Goal: Communication & Community: Ask a question

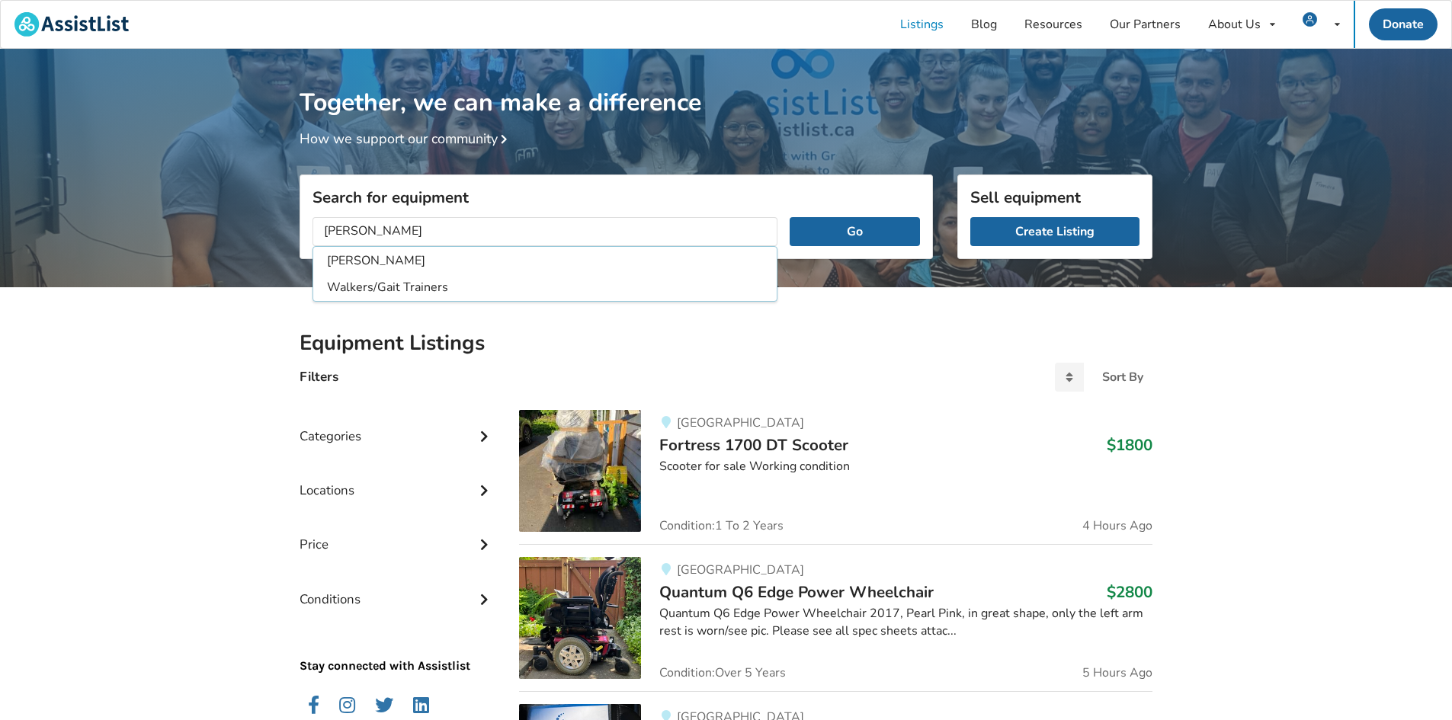
type input "[PERSON_NAME]"
click at [790, 217] on button "Go" at bounding box center [855, 231] width 130 height 29
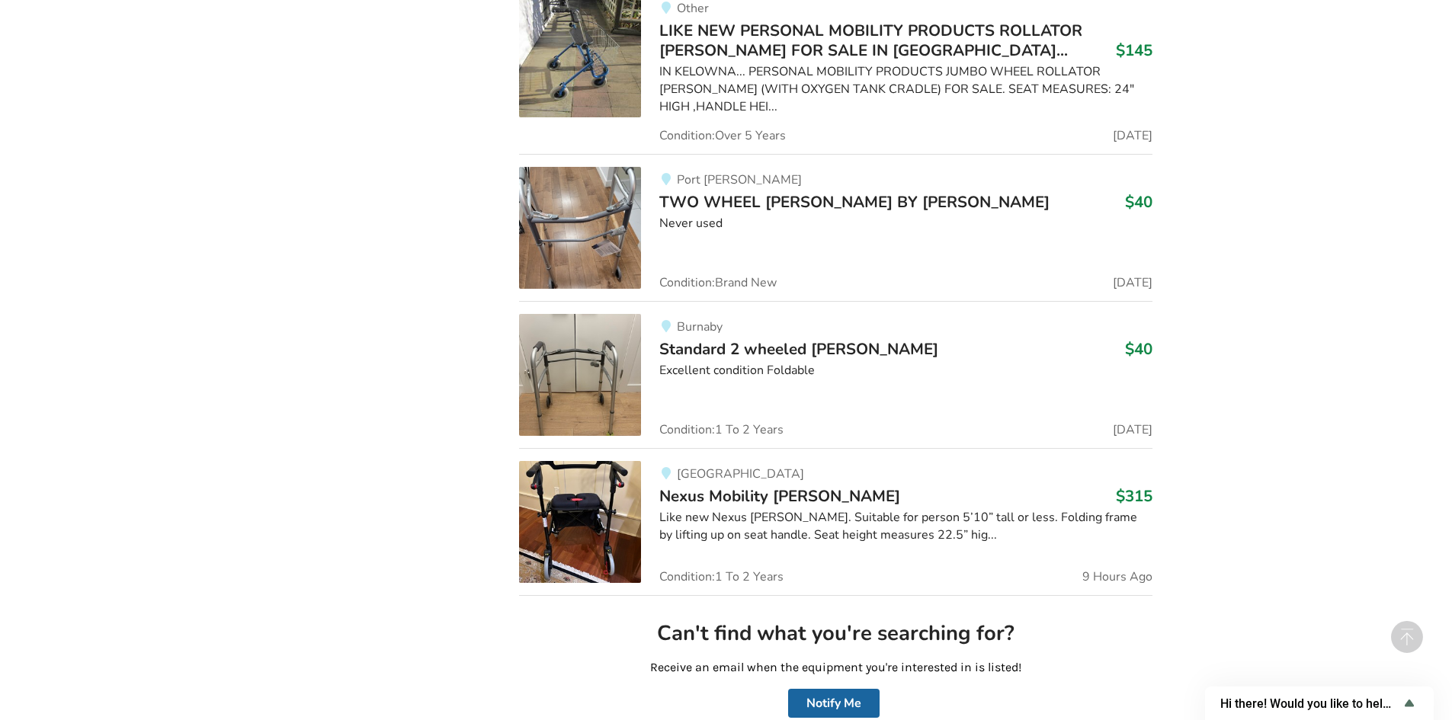
scroll to position [3713, 0]
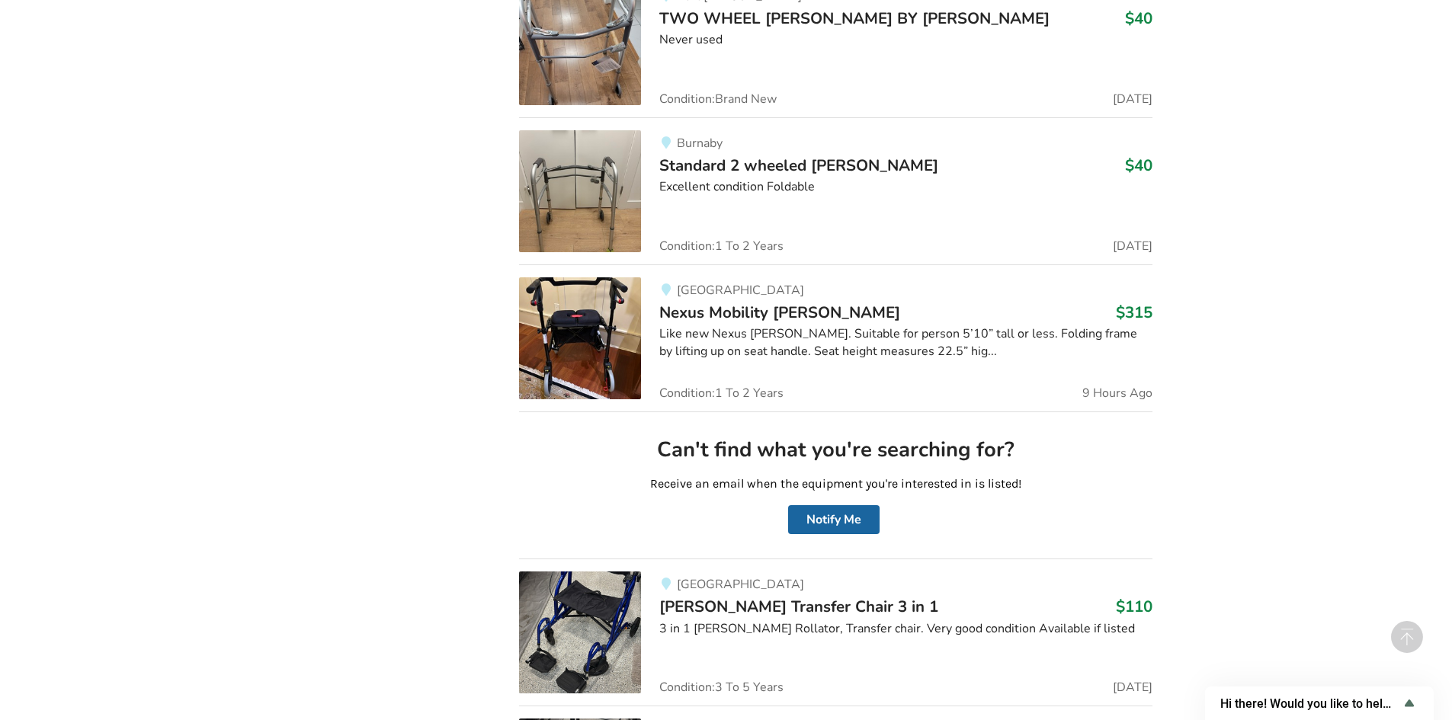
click at [591, 288] on img at bounding box center [580, 338] width 122 height 122
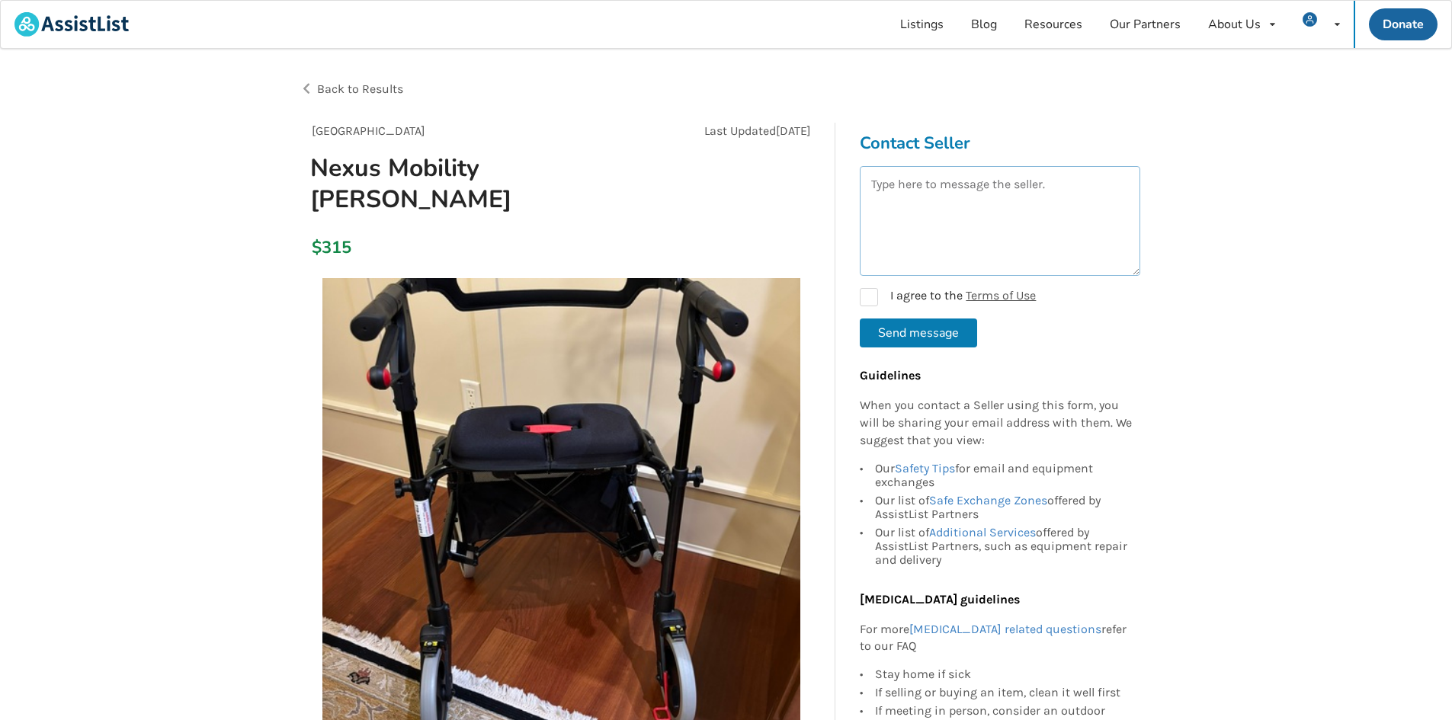
click at [999, 192] on textarea at bounding box center [1000, 221] width 281 height 110
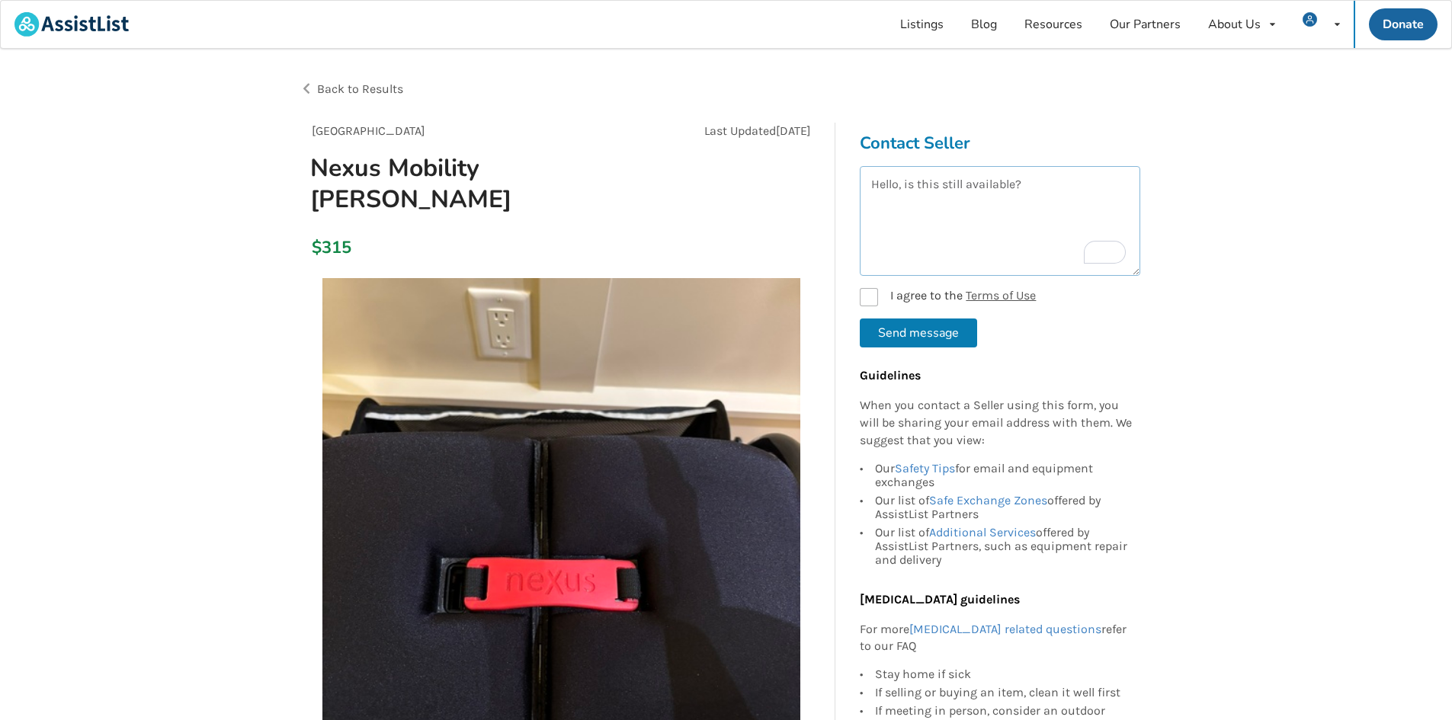
type textarea "Hello, is this still available?"
click at [872, 300] on label "I agree to the Terms of Use" at bounding box center [948, 297] width 176 height 18
checkbox input "true"
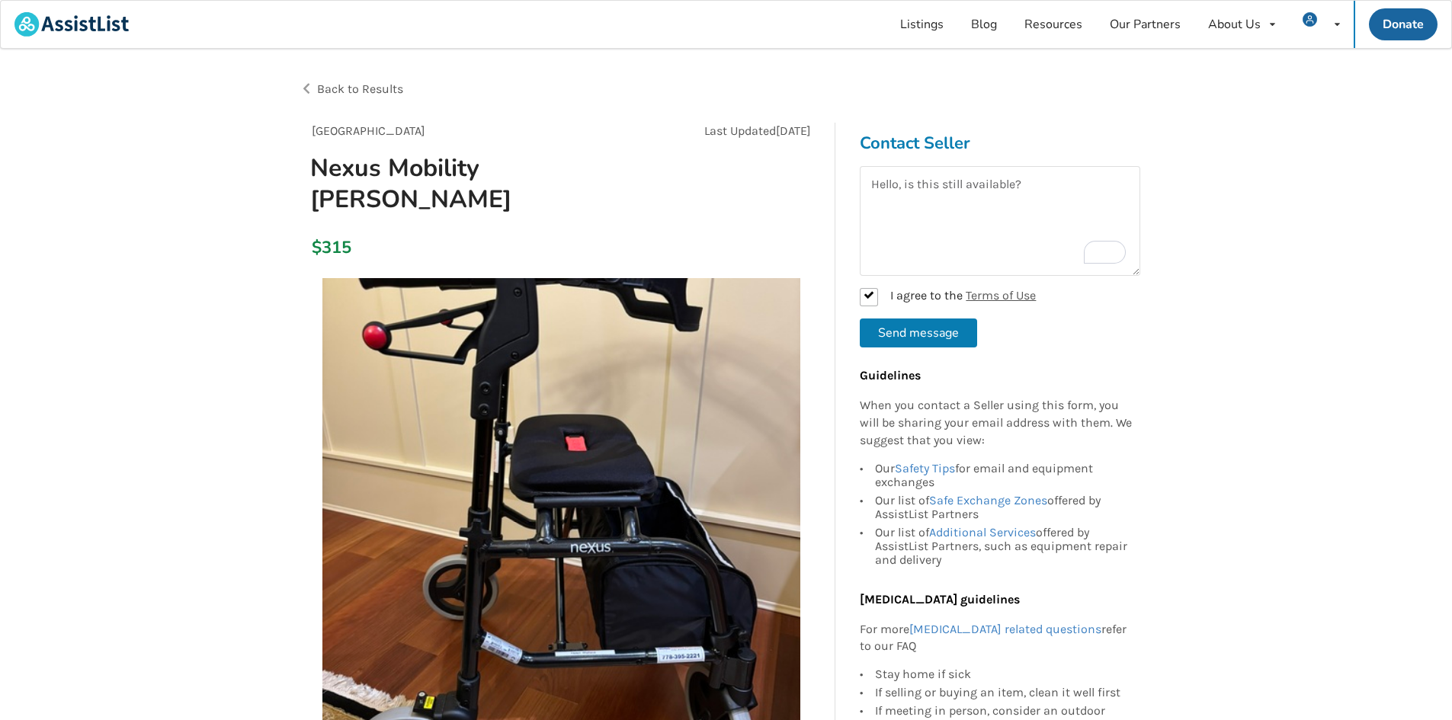
click at [913, 332] on button "Send message" at bounding box center [918, 333] width 117 height 29
checkbox input "false"
